Goal: Information Seeking & Learning: Learn about a topic

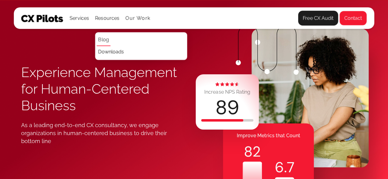
click at [108, 43] on link "Blog" at bounding box center [104, 40] width 14 height 12
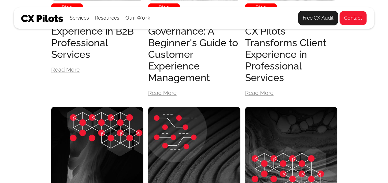
scroll to position [364, 0]
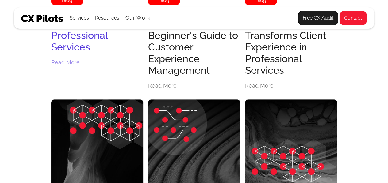
click at [72, 63] on div "Read More" at bounding box center [65, 63] width 29 height 6
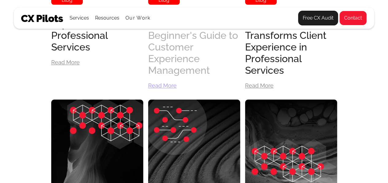
click at [167, 76] on div "Understanding CX Governance: A Beginner's Guide to Customer Experience Manageme…" at bounding box center [194, 41] width 92 height 70
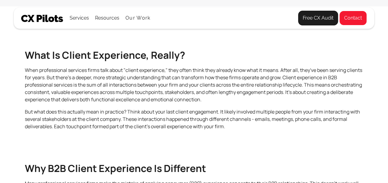
scroll to position [165, 0]
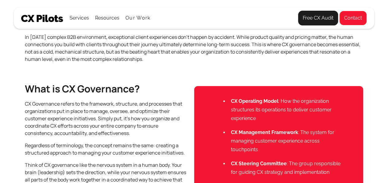
scroll to position [187, 0]
